Goal: Check status

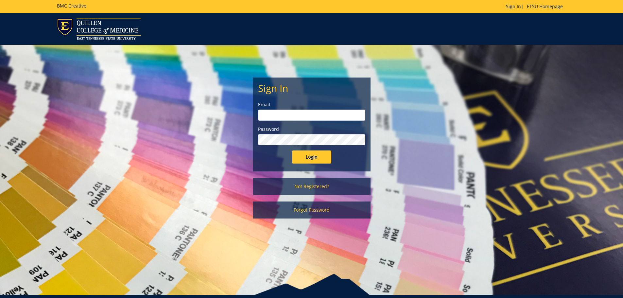
type input "[PERSON_NAME][EMAIL_ADDRESS][DOMAIN_NAME]"
click at [318, 155] on input "Login" at bounding box center [311, 156] width 39 height 13
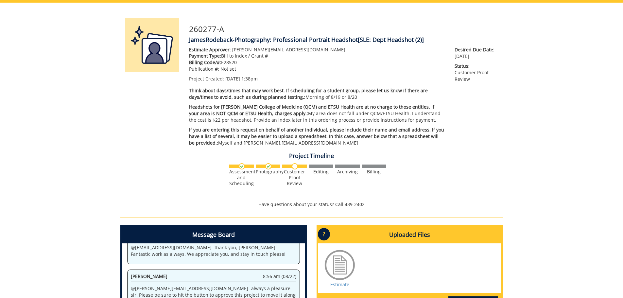
scroll to position [131, 0]
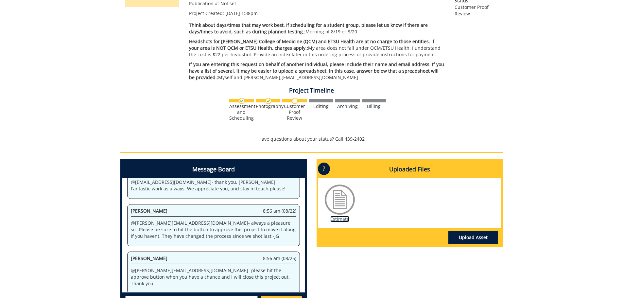
click at [339, 219] on link "Estimate" at bounding box center [339, 219] width 19 height 6
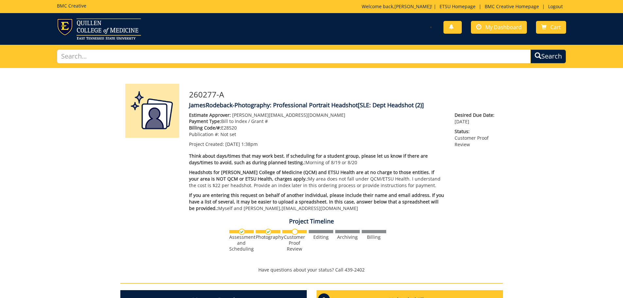
scroll to position [257, 0]
